Goal: Task Accomplishment & Management: Complete application form

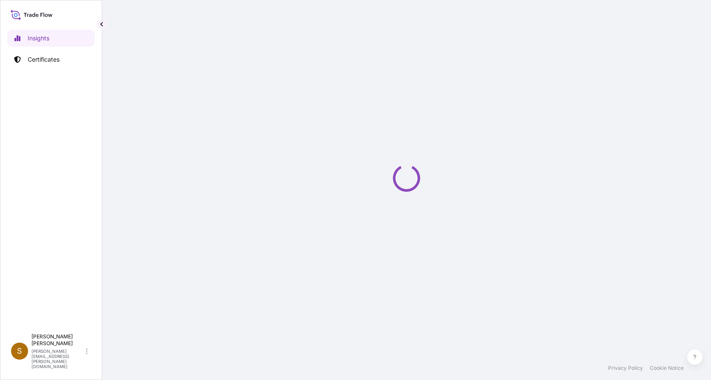
select select "2025"
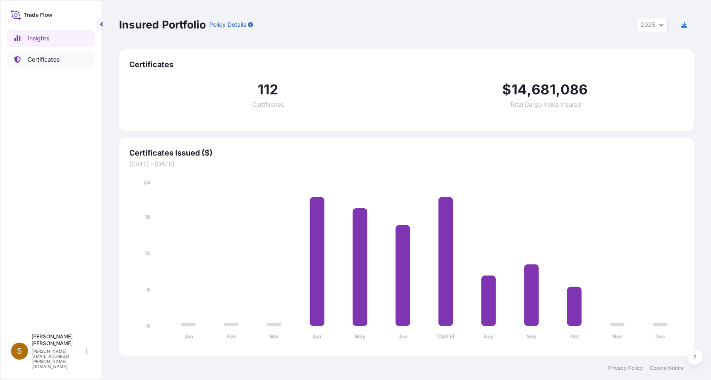
click at [54, 57] on p "Certificates" at bounding box center [44, 59] width 32 height 9
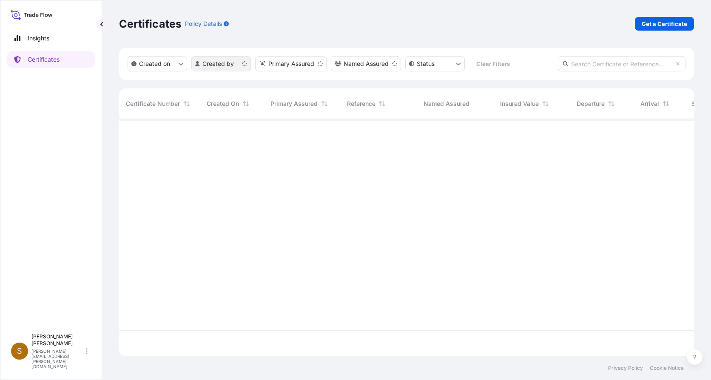
scroll to position [236, 569]
click at [657, 23] on p "Get a Certificate" at bounding box center [665, 24] width 46 height 9
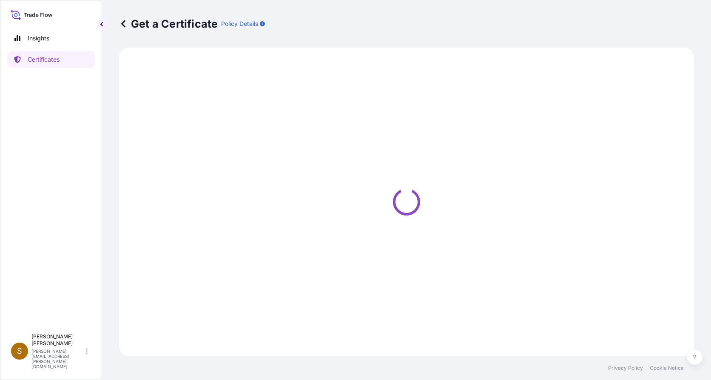
select select "Ocean Vessel"
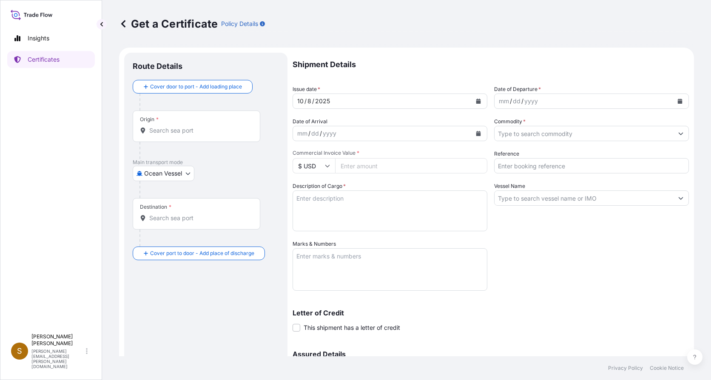
click at [200, 131] on input "Origin *" at bounding box center [199, 130] width 100 height 9
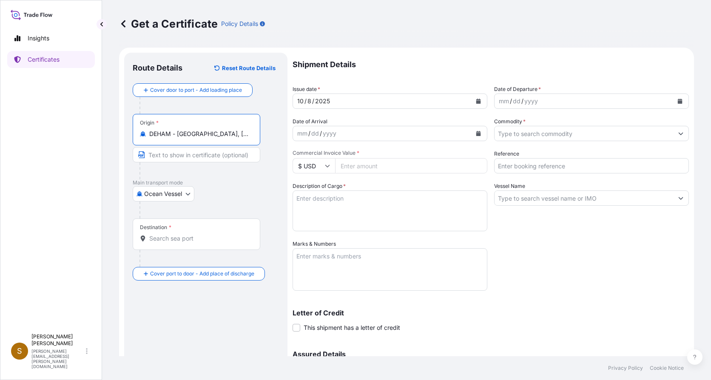
type input "DEHAM - [GEOGRAPHIC_DATA], [GEOGRAPHIC_DATA]"
click at [175, 237] on input "Destination *" at bounding box center [199, 238] width 100 height 9
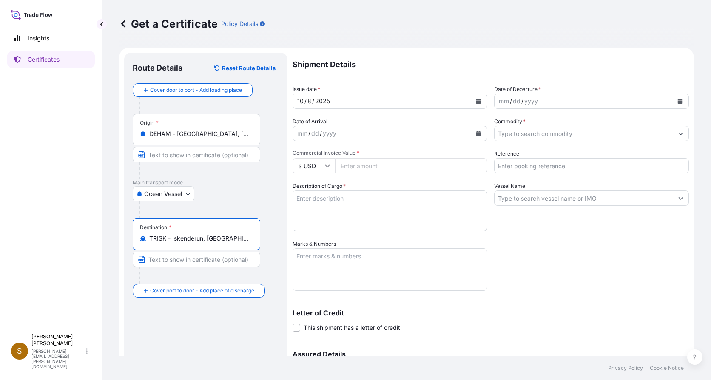
type input "TRISK - Iskenderun, [GEOGRAPHIC_DATA]"
click at [498, 98] on div "mm" at bounding box center [504, 101] width 12 height 10
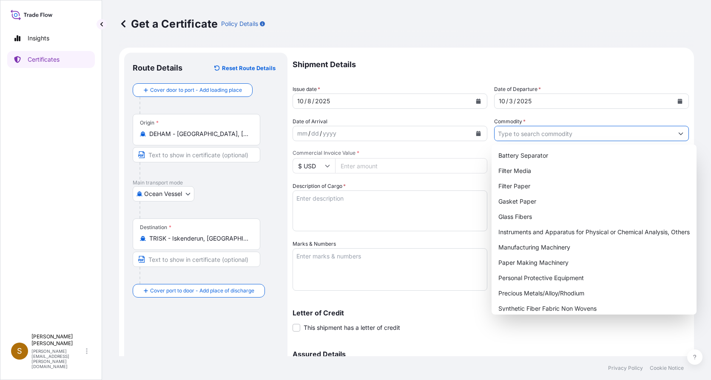
click at [527, 134] on input "Commodity *" at bounding box center [584, 133] width 179 height 15
click at [524, 189] on div "Filter Paper" at bounding box center [594, 186] width 198 height 15
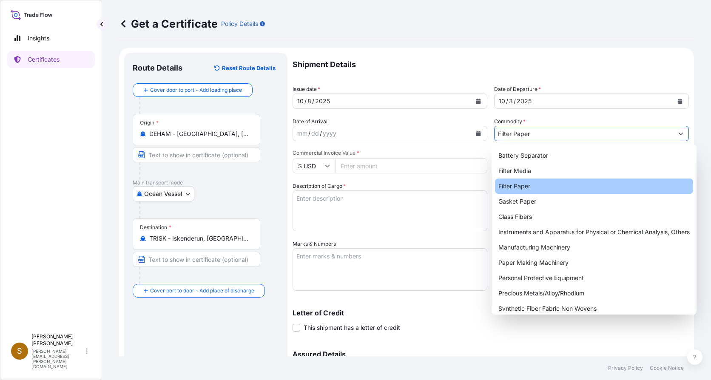
type input "Filter Paper"
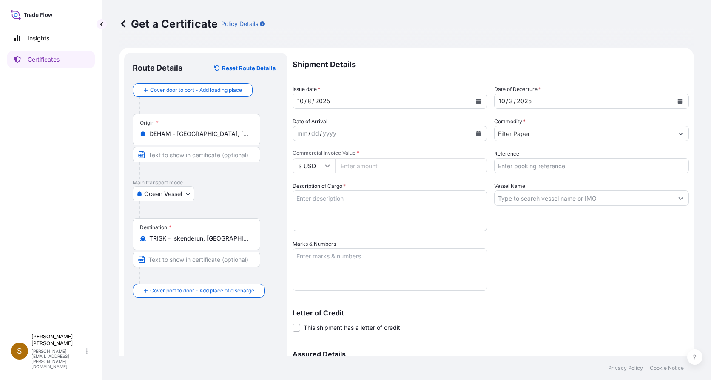
click at [326, 168] on icon at bounding box center [327, 165] width 5 height 5
click at [314, 193] on div "€ EUR" at bounding box center [314, 189] width 36 height 16
type input "€ EUR"
click at [367, 169] on input "Commercial Invoice Value *" at bounding box center [411, 165] width 152 height 15
type input "15670.44"
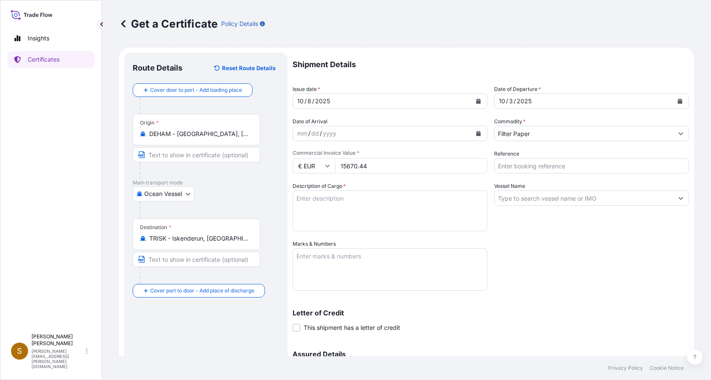
click at [545, 172] on input "Reference" at bounding box center [591, 165] width 195 height 15
type input "4143927"
click at [410, 221] on textarea "Description of Cargo *" at bounding box center [390, 211] width 195 height 41
type textarea "70 Reels Filter Paper in Reels 6313 kgs"
click at [530, 201] on input "Vessel Name" at bounding box center [584, 198] width 179 height 15
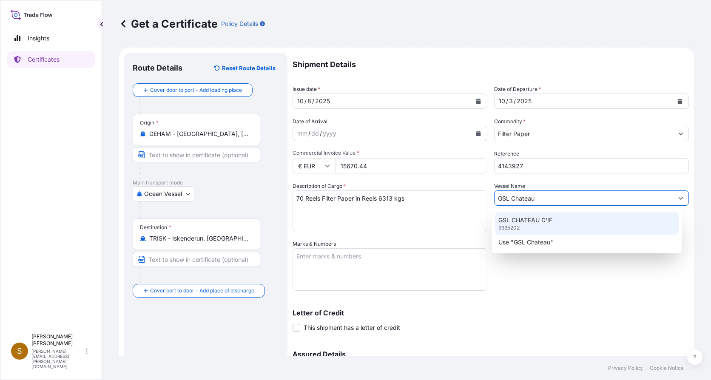
click at [537, 223] on p "GSL CHATEAU D'IF" at bounding box center [526, 220] width 54 height 9
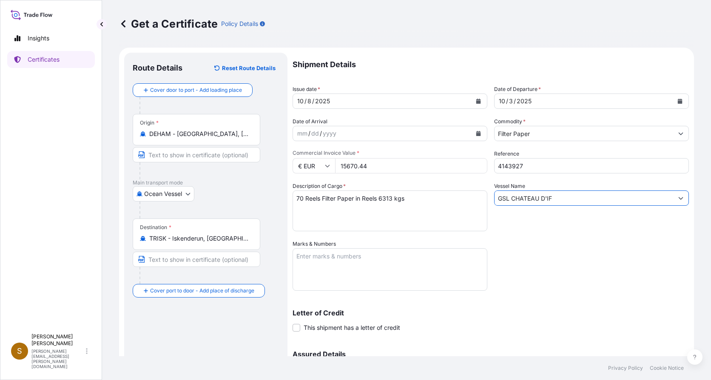
type input "GSL CHATEAU D'IF"
click at [331, 271] on textarea "Marks & Numbers" at bounding box center [390, 269] width 195 height 43
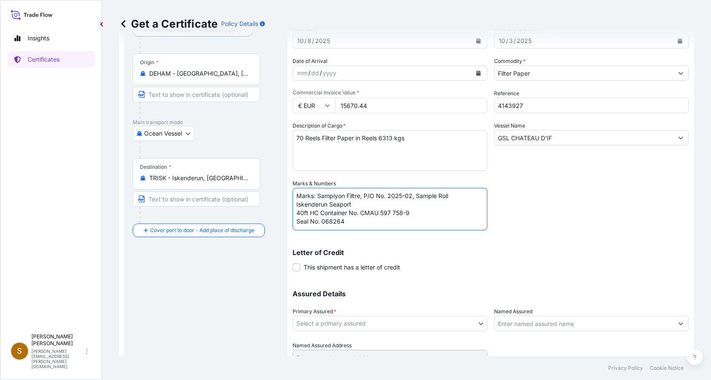
scroll to position [85, 0]
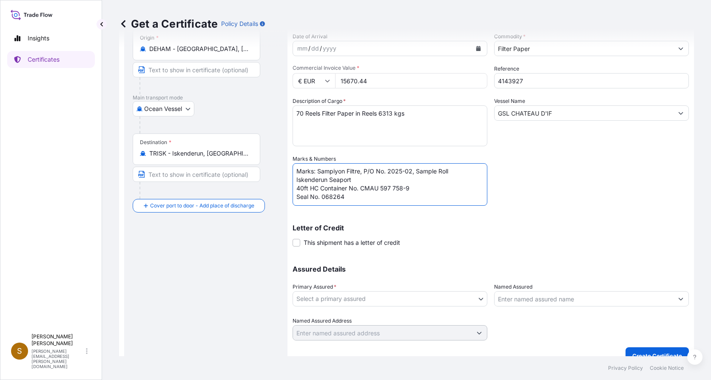
type textarea "Marks: Sampiyon Filtre, P/O No. 2025-02, Sample Roll Iskenderun Seaport 40ft HC…"
click at [480, 300] on body "Insights Certificates S [PERSON_NAME] [PERSON_NAME][EMAIL_ADDRESS][PERSON_NAME]…" at bounding box center [355, 190] width 711 height 380
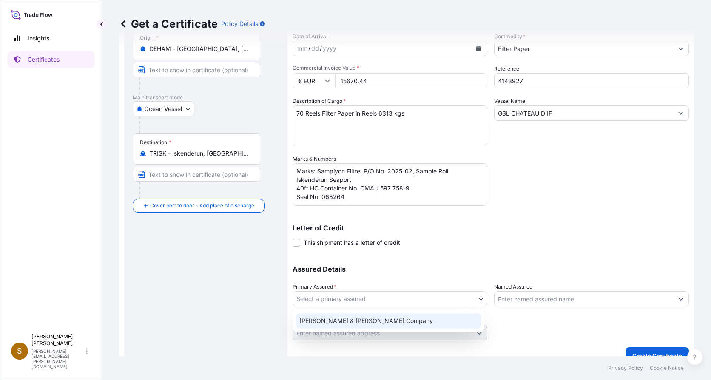
click at [407, 323] on div "[PERSON_NAME] & [PERSON_NAME] Company" at bounding box center [388, 321] width 185 height 15
select select "31506"
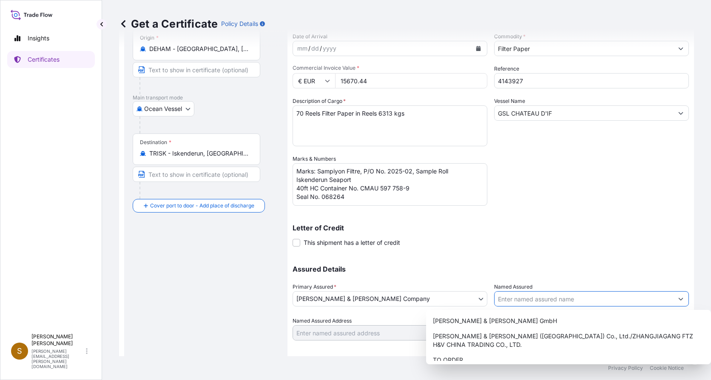
click at [679, 298] on icon "Show suggestions" at bounding box center [681, 299] width 5 height 5
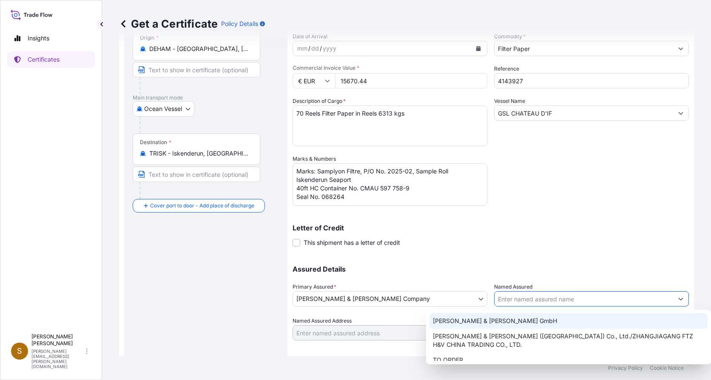
click at [517, 320] on div "[PERSON_NAME] & [PERSON_NAME] GmbH" at bounding box center [569, 321] width 279 height 15
type input "[PERSON_NAME] & [PERSON_NAME] GmbH"
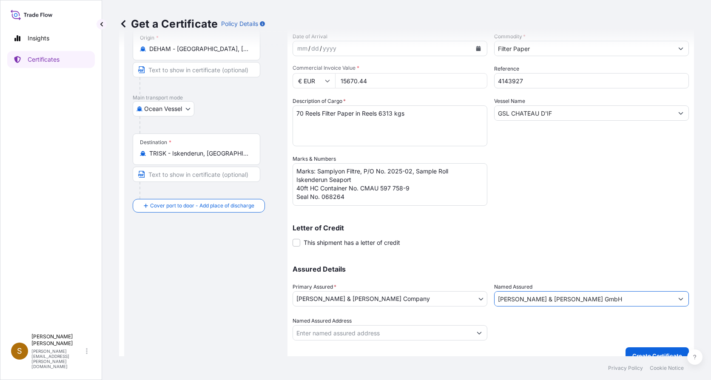
scroll to position [98, 0]
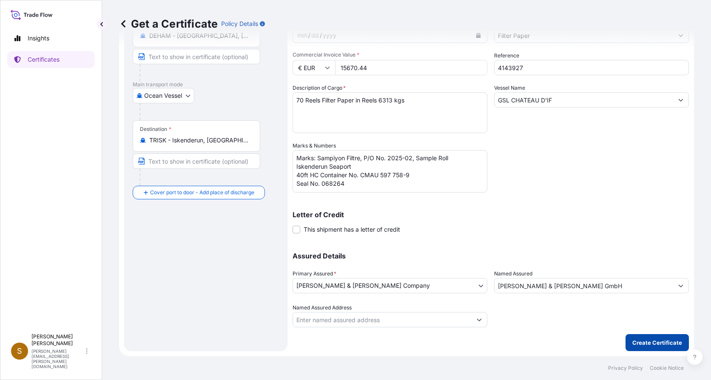
click at [646, 340] on p "Create Certificate" at bounding box center [658, 343] width 50 height 9
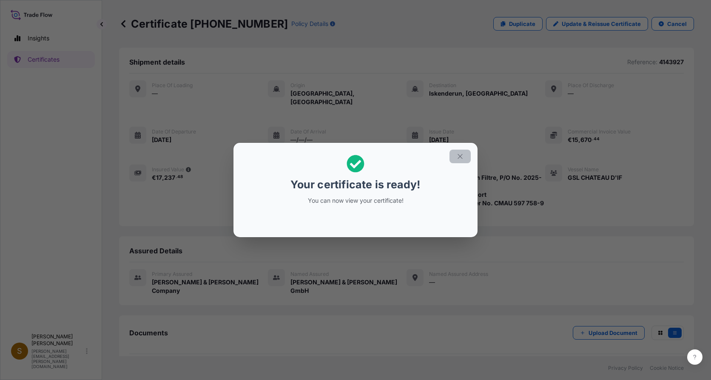
click at [461, 155] on icon "button" at bounding box center [461, 157] width 8 height 8
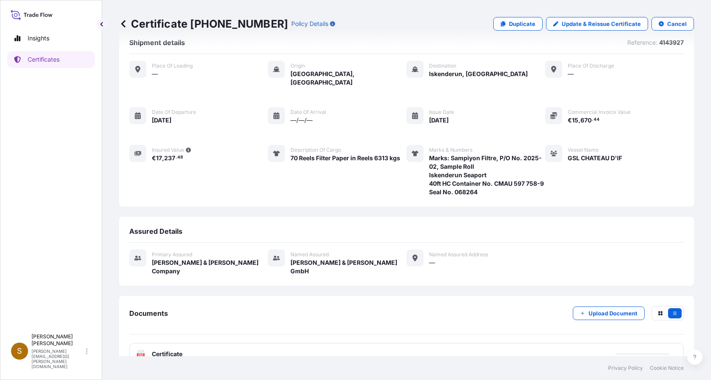
scroll to position [30, 0]
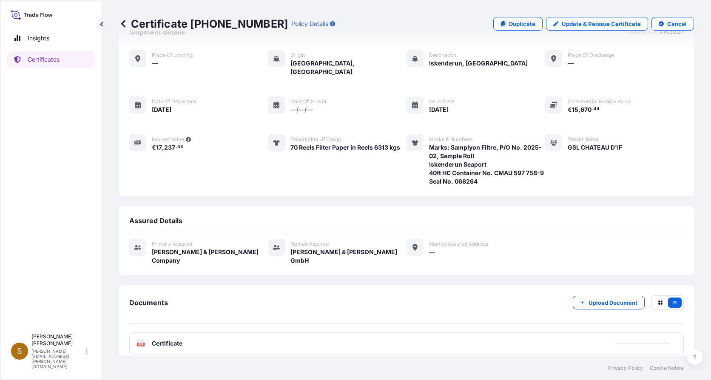
click at [166, 340] on span "Certificate" at bounding box center [167, 344] width 31 height 9
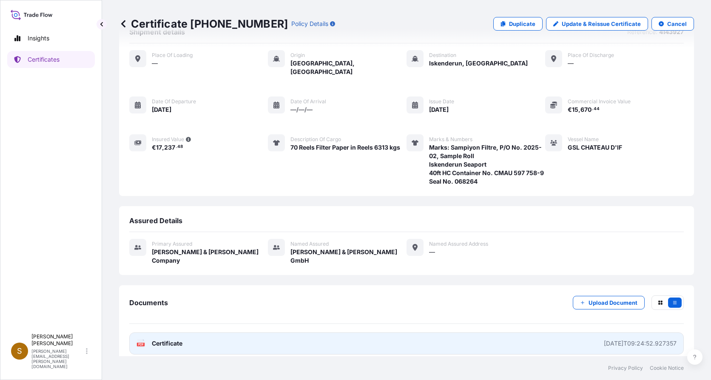
click at [163, 340] on span "Certificate" at bounding box center [167, 344] width 31 height 9
